Goal: Information Seeking & Learning: Check status

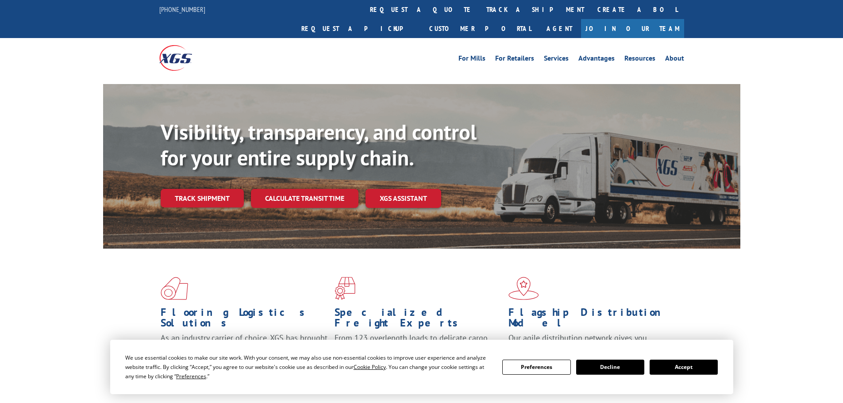
click at [688, 364] on button "Accept" at bounding box center [684, 367] width 68 height 15
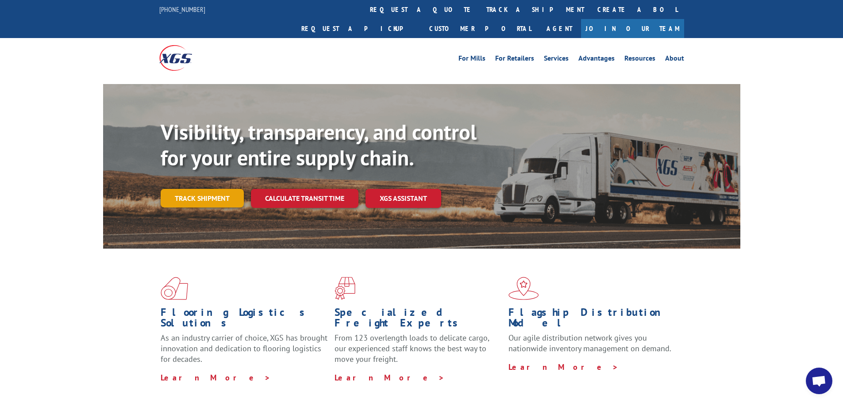
click at [182, 189] on link "Track shipment" at bounding box center [202, 198] width 83 height 19
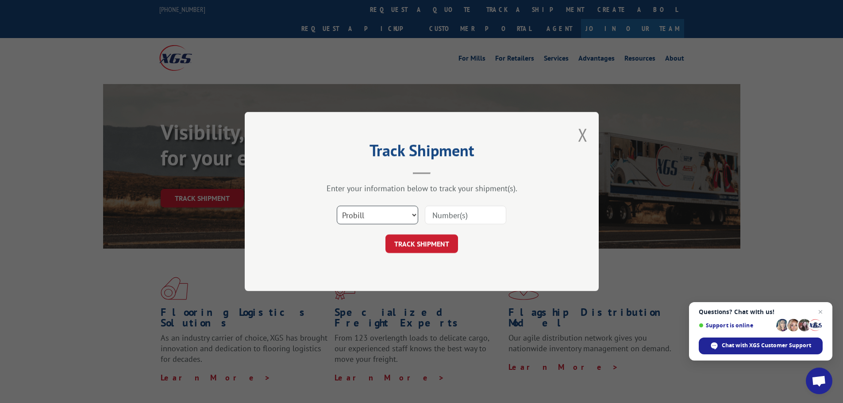
drag, startPoint x: 379, startPoint y: 218, endPoint x: 374, endPoint y: 222, distance: 6.6
click at [379, 218] on select "Select category... Probill BOL PO" at bounding box center [377, 215] width 81 height 19
select select "po"
click at [337, 206] on select "Select category... Probill BOL PO" at bounding box center [377, 215] width 81 height 19
click at [452, 215] on input at bounding box center [465, 215] width 81 height 19
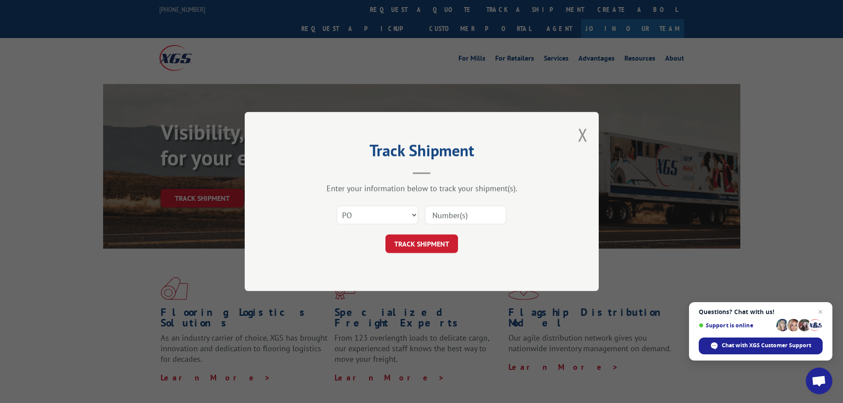
paste input "46509833"
type input "46509833"
click at [409, 238] on button "TRACK SHIPMENT" at bounding box center [421, 244] width 73 height 19
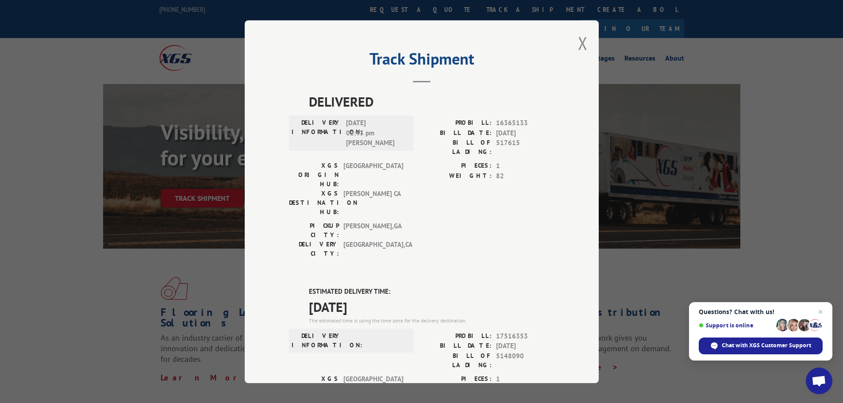
drag, startPoint x: 58, startPoint y: 323, endPoint x: 83, endPoint y: 389, distance: 70.4
click at [58, 323] on div "Track Shipment DELIVERED DELIVERY INFORMATION: [DATE] 02:43 pm [PERSON_NAME] PR…" at bounding box center [421, 201] width 843 height 403
